Goal: Task Accomplishment & Management: Use online tool/utility

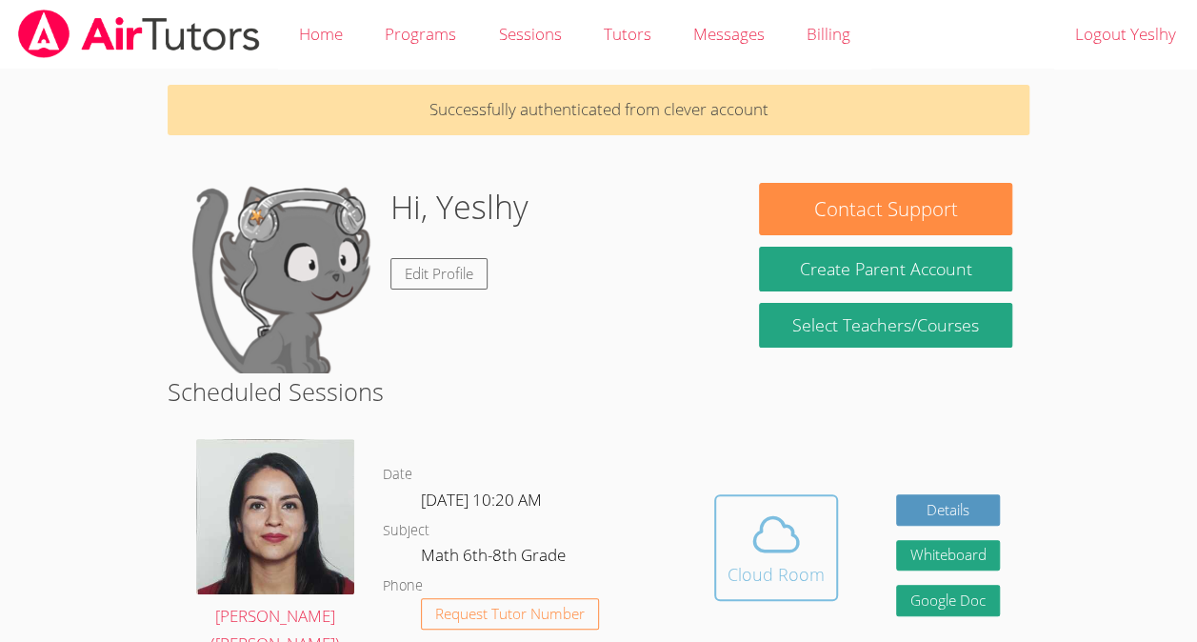
click at [765, 519] on icon at bounding box center [776, 534] width 53 height 53
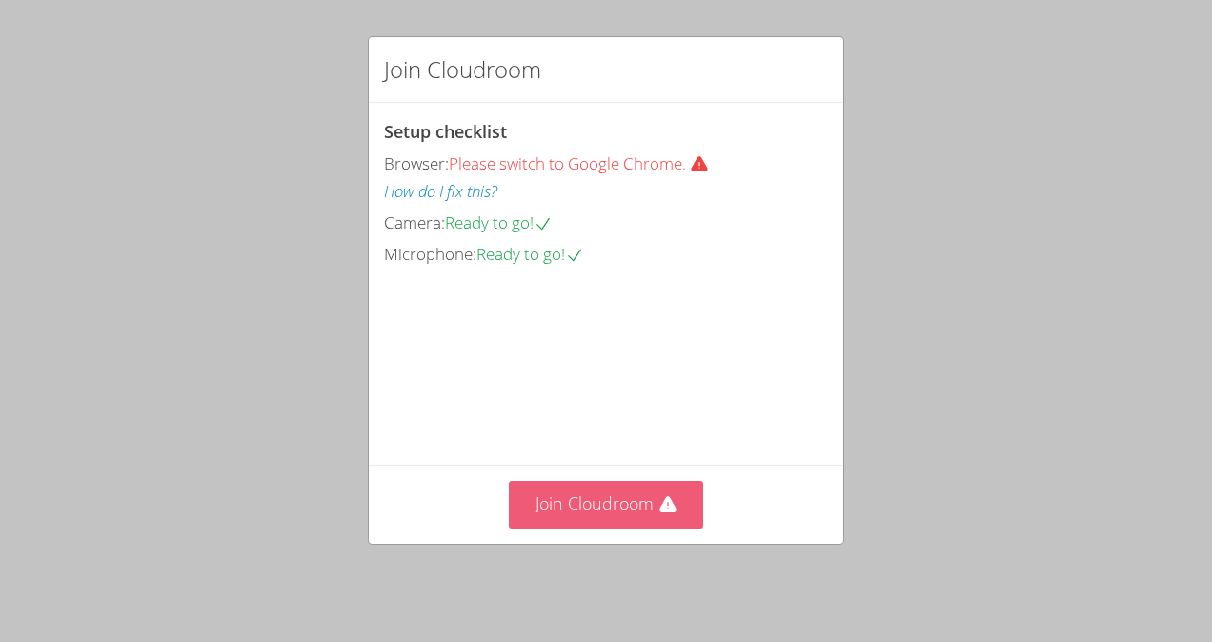
click at [625, 505] on button "Join Cloudroom" at bounding box center [606, 504] width 195 height 47
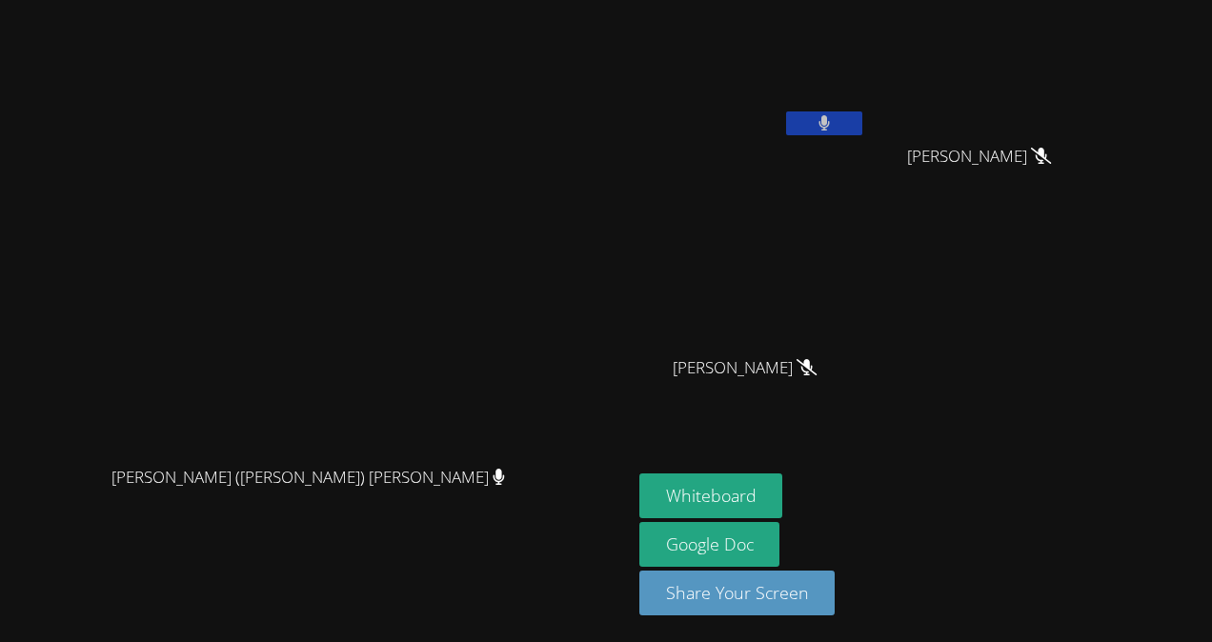
click at [862, 119] on button at bounding box center [824, 123] width 76 height 24
click at [783, 499] on button "Whiteboard" at bounding box center [711, 495] width 144 height 45
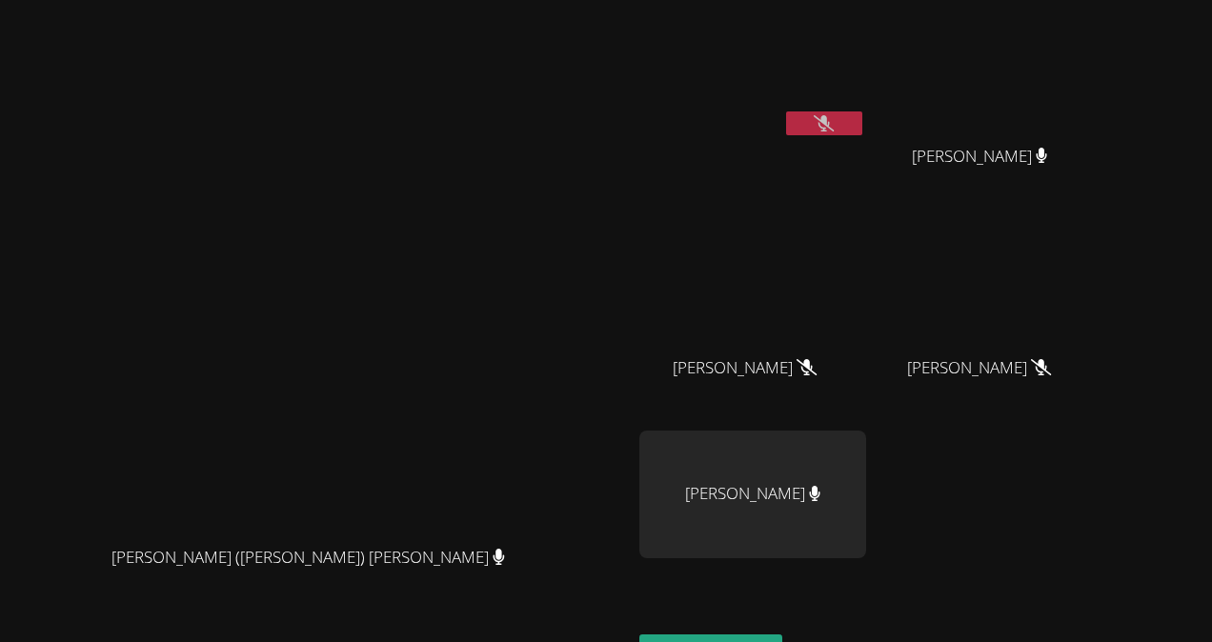
click at [834, 120] on icon at bounding box center [824, 123] width 20 height 16
click at [830, 124] on icon at bounding box center [823, 123] width 11 height 16
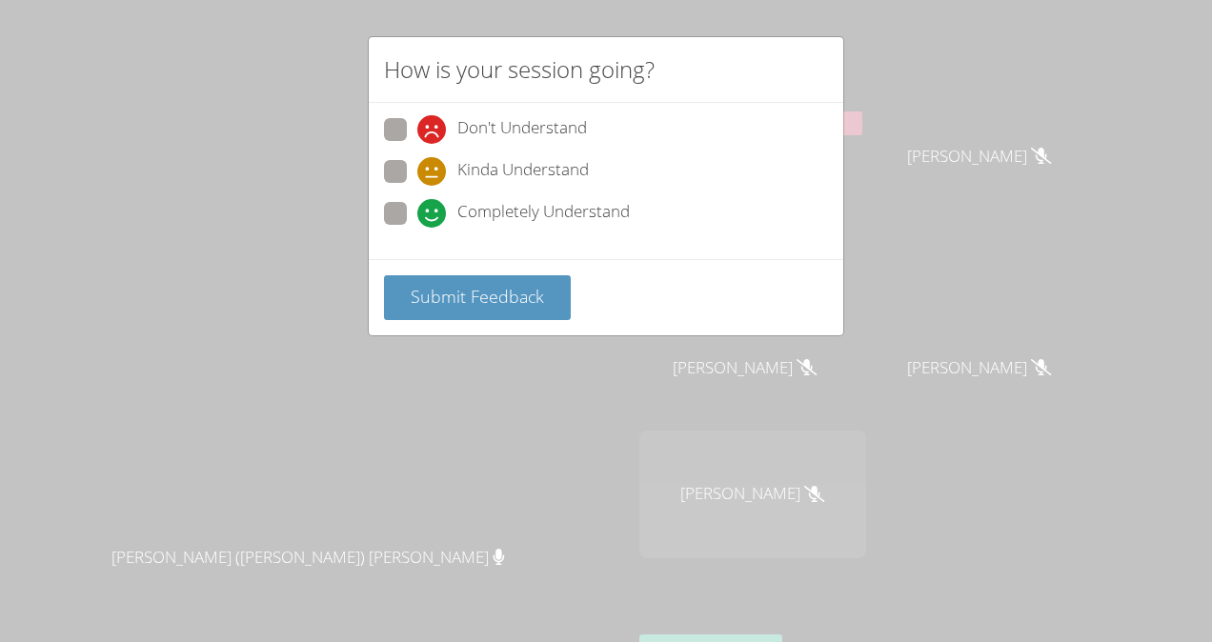
click at [446, 204] on div "Completely Understand" at bounding box center [523, 213] width 212 height 29
click at [433, 204] on input "Completely Understand" at bounding box center [425, 210] width 16 height 16
radio input "true"
click at [472, 285] on span "Submit Feedback" at bounding box center [477, 296] width 133 height 23
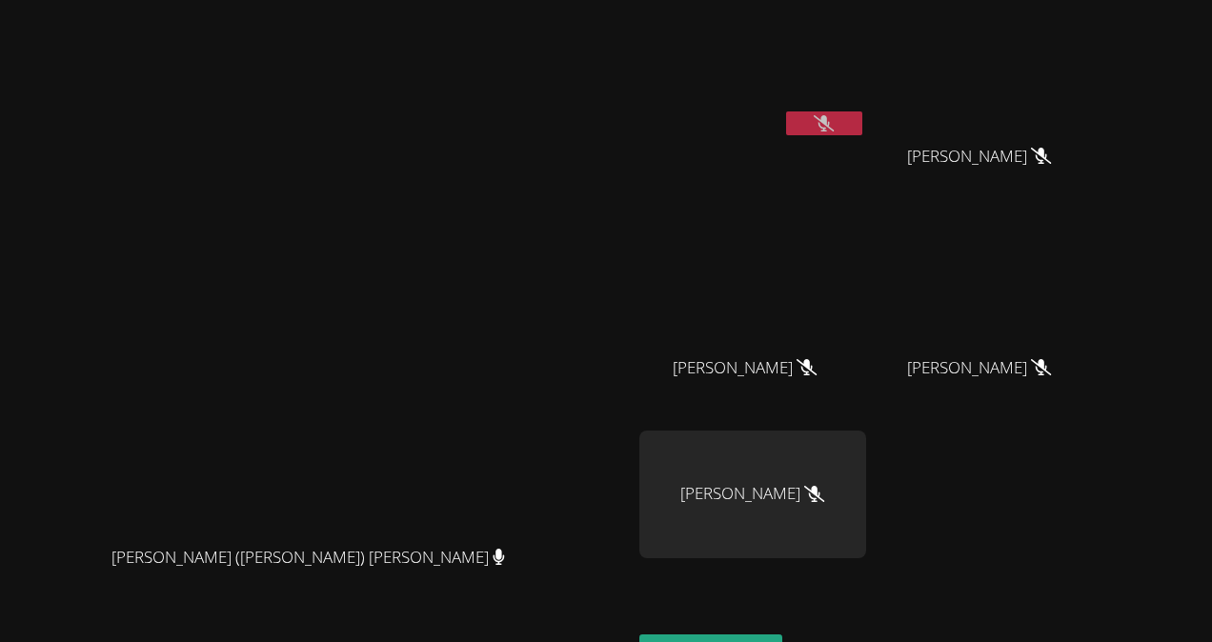
click at [834, 124] on icon at bounding box center [824, 123] width 20 height 16
click at [862, 124] on button at bounding box center [824, 123] width 76 height 24
click at [862, 116] on button at bounding box center [824, 123] width 76 height 24
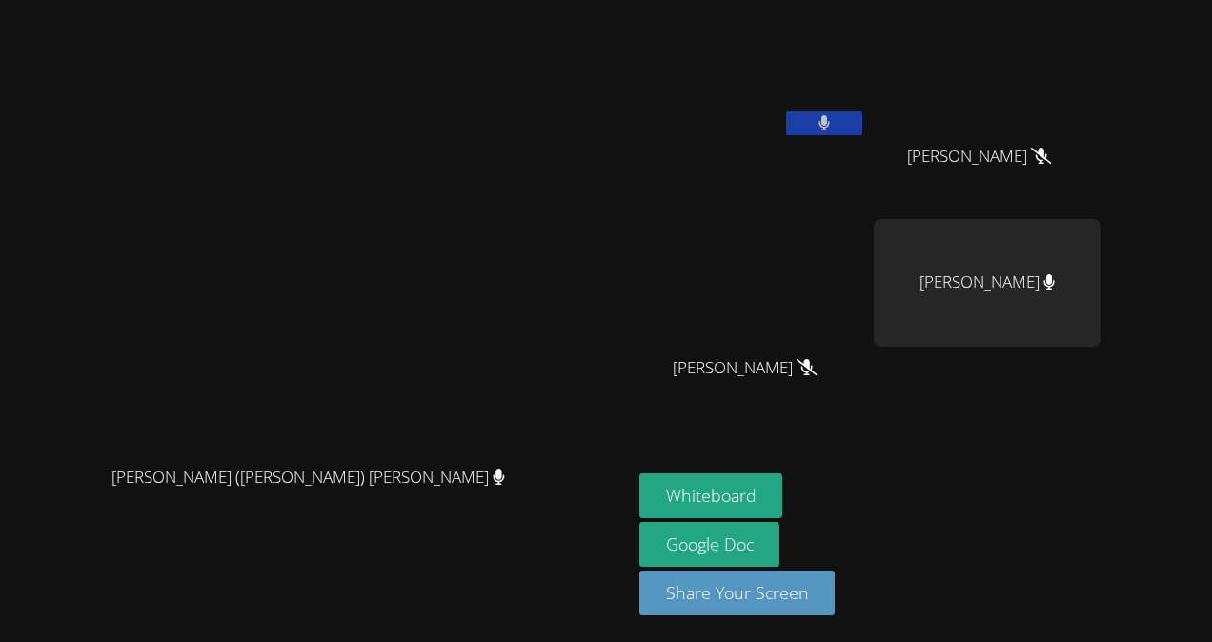
click at [862, 117] on button at bounding box center [824, 123] width 76 height 24
